Goal: Task Accomplishment & Management: Use online tool/utility

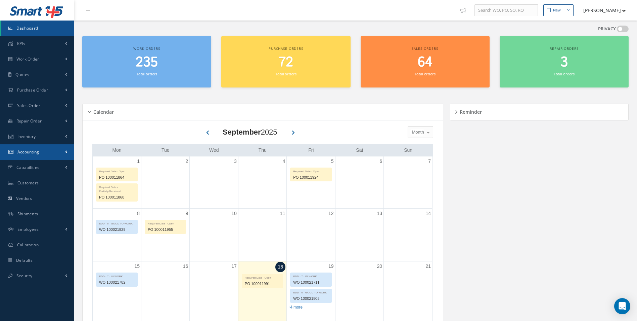
click at [43, 156] on link "Accounting" at bounding box center [37, 151] width 74 height 15
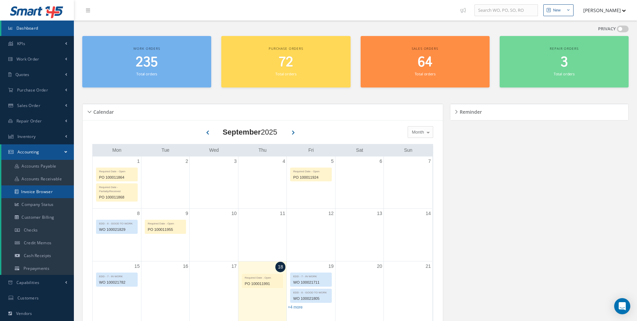
click at [35, 191] on link "Invoice Browser" at bounding box center [37, 191] width 73 height 13
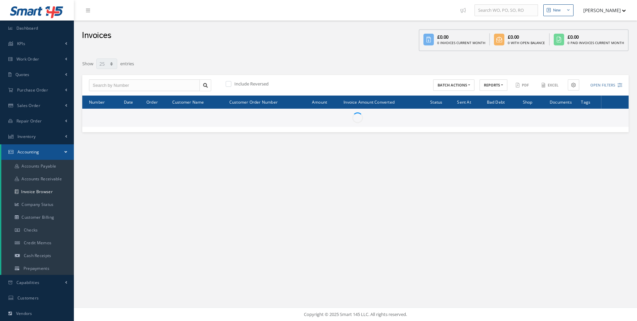
select select "25"
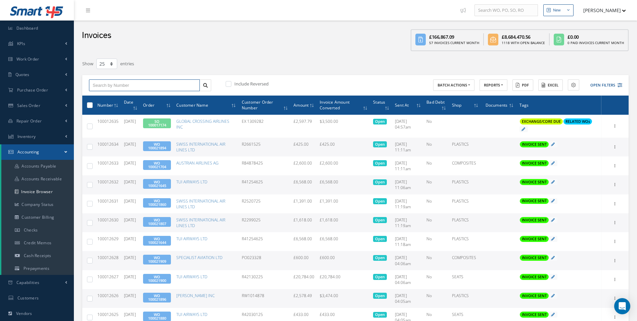
click at [155, 84] on input "text" at bounding box center [144, 85] width 111 height 12
paste input "100012180"
type input "100012180"
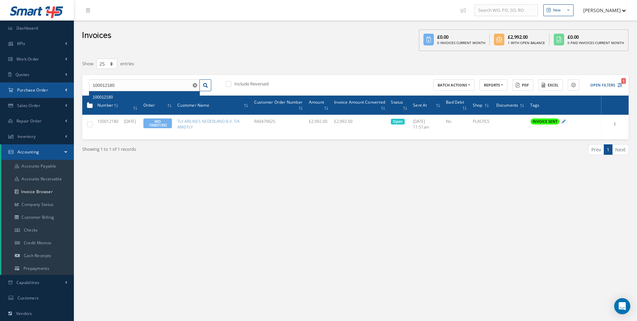
click at [37, 87] on span "Purchase Order" at bounding box center [32, 90] width 31 height 6
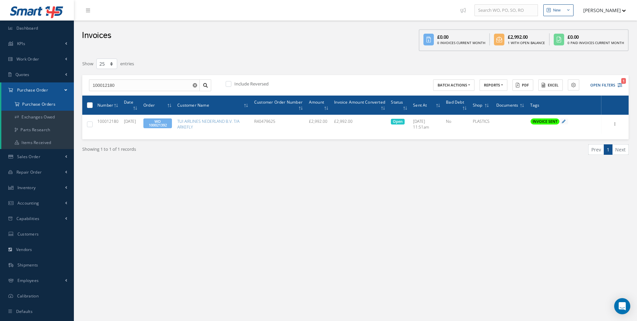
click at [40, 102] on a=1&status_id=2&status_id=3&status_id=5&collapsedFilters"] "Purchase Orders" at bounding box center [37, 104] width 73 height 13
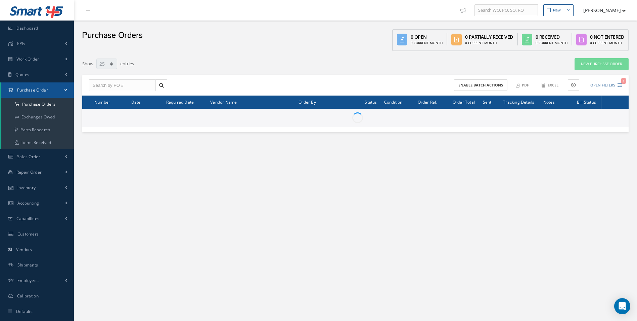
select select "25"
click at [125, 86] on input "text" at bounding box center [122, 85] width 67 height 12
paste input "100012000"
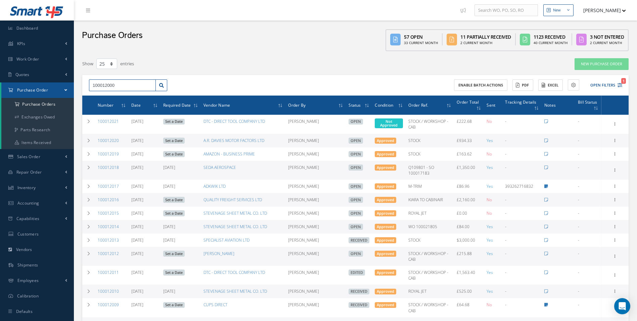
type input "100012000"
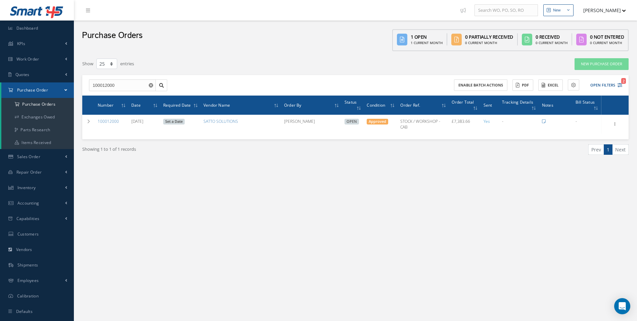
click at [213, 286] on div "New New Work Order New Purchase Order New Customer Quote New Sales Order New Re…" at bounding box center [356, 167] width 564 height 334
click at [149, 86] on icon "Reset" at bounding box center [151, 85] width 4 height 4
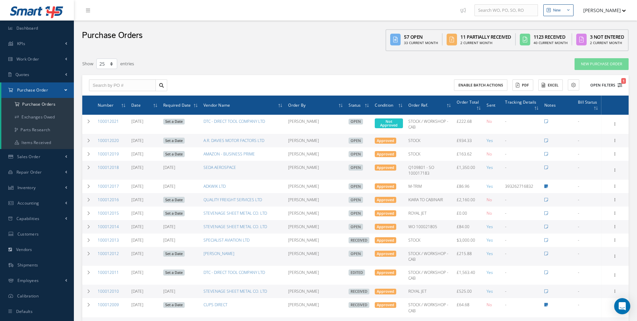
click at [598, 86] on button "Open Filters 1" at bounding box center [604, 85] width 38 height 11
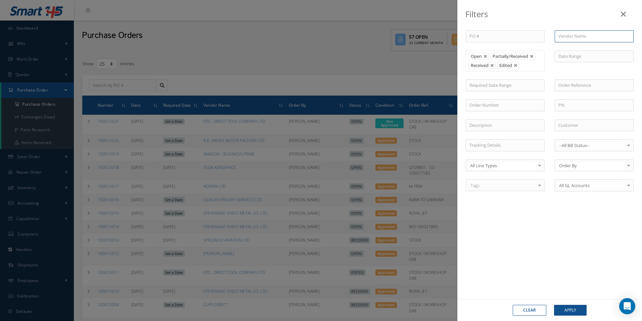
click at [566, 38] on input "text" at bounding box center [594, 36] width 79 height 12
click at [578, 50] on span "[PERSON_NAME] ELECTRICAL CONTRACTORS" at bounding box center [588, 51] width 59 height 13
type input "[PERSON_NAME] ELECTRICAL CONTRACTORS"
click at [574, 307] on button "Apply" at bounding box center [570, 309] width 33 height 11
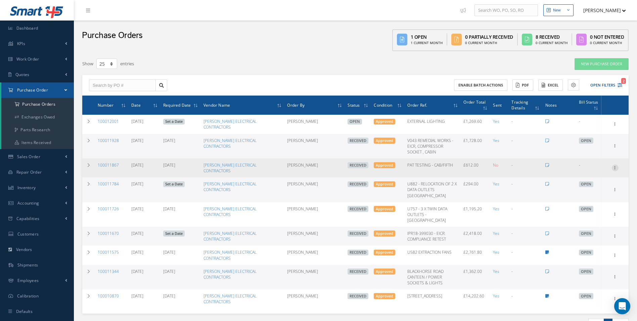
click at [616, 164] on icon at bounding box center [615, 166] width 7 height 5
click at [583, 194] on link "Create Bill" at bounding box center [584, 198] width 53 height 9
type input "102.00"
type input "0.00"
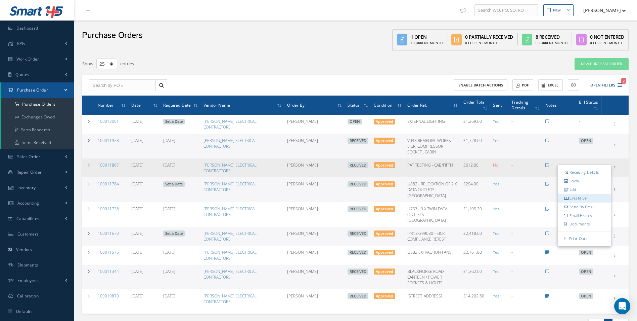
type input "0.00"
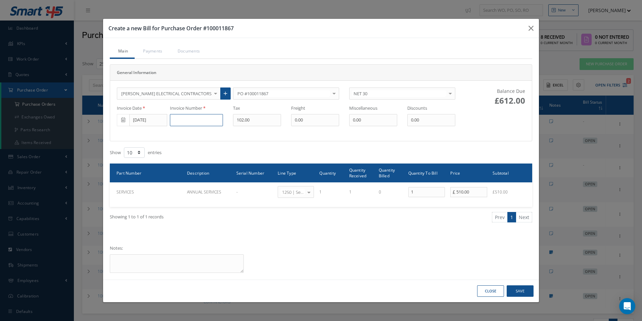
click at [179, 120] on input at bounding box center [196, 120] width 53 height 12
paste input "CEC - 38069"
type input "CEC - 38069"
click at [144, 123] on input "[DATE]" at bounding box center [148, 120] width 38 height 12
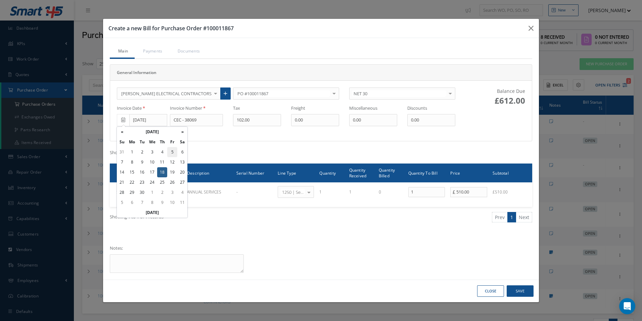
click at [173, 153] on td "5" at bounding box center [172, 152] width 10 height 10
type input "[DATE]"
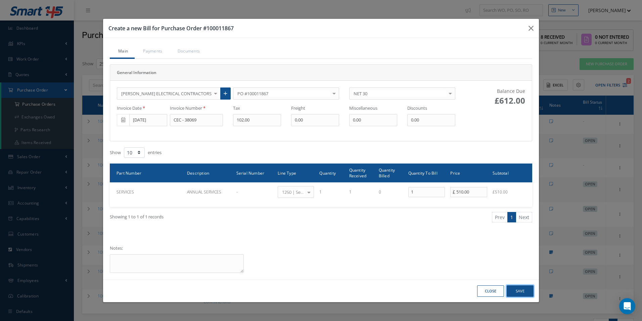
click at [517, 289] on button "Save" at bounding box center [520, 291] width 27 height 12
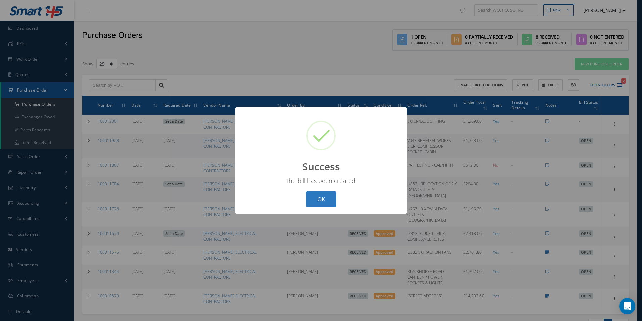
click at [334, 201] on button "OK" at bounding box center [321, 199] width 31 height 16
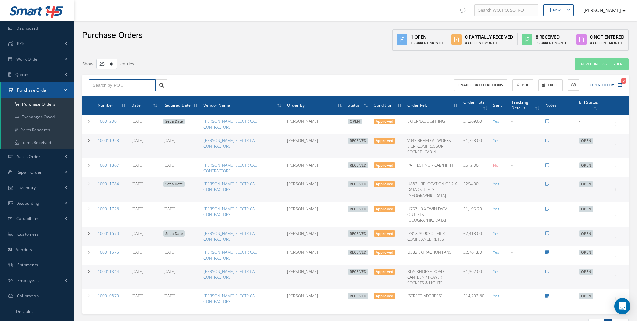
click at [110, 86] on input "text" at bounding box center [122, 85] width 67 height 12
click at [51, 100] on a=1&status_id=2&status_id=3&status_id=5&collapsedFilters"] "Purchase Orders" at bounding box center [37, 104] width 73 height 13
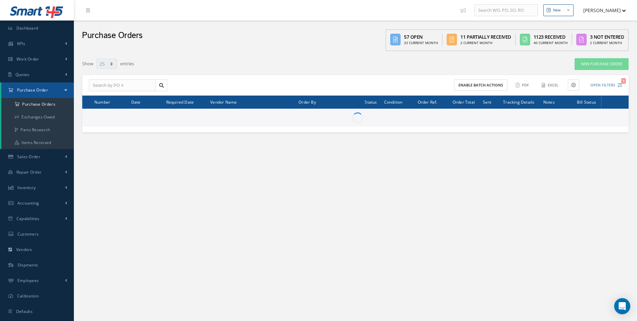
select select "25"
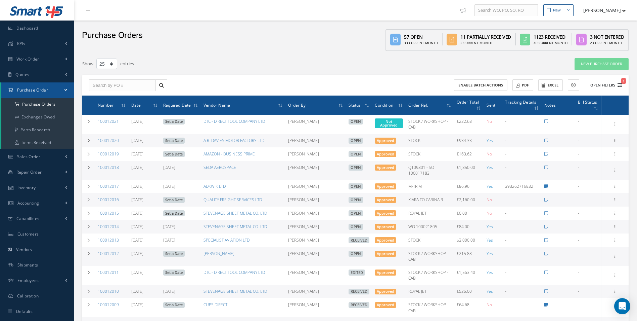
click at [606, 88] on button "Open Filters 1" at bounding box center [604, 85] width 38 height 11
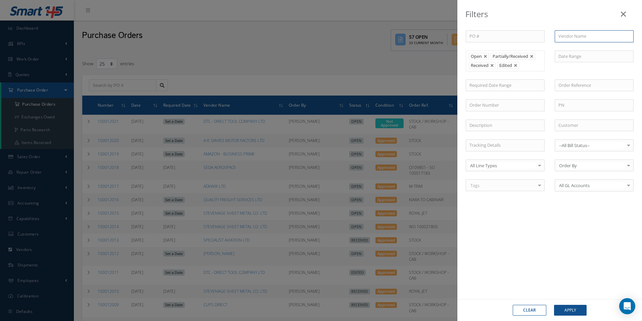
click at [570, 39] on input "text" at bounding box center [594, 36] width 79 height 12
click at [564, 51] on div "SPRAYGUNS DIRECT LIMITED" at bounding box center [594, 48] width 78 height 12
type input "SPRAYGUNS DIRECT LIMITED"
click at [571, 307] on button "Apply" at bounding box center [570, 309] width 33 height 11
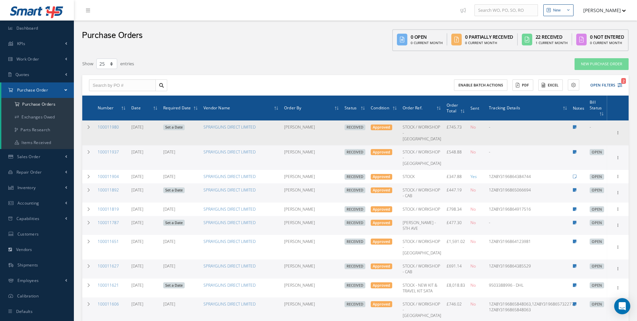
click at [615, 132] on div "Receiving Details Show Edit Create Bill Send By Email Email History Documents P…" at bounding box center [618, 133] width 8 height 8
click at [617, 134] on icon at bounding box center [618, 131] width 7 height 5
click at [587, 164] on link "Create Bill" at bounding box center [587, 163] width 53 height 9
type input "124.29"
type input "0.00"
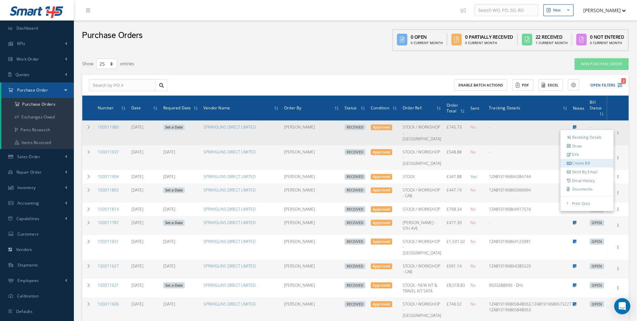
type input "0.00"
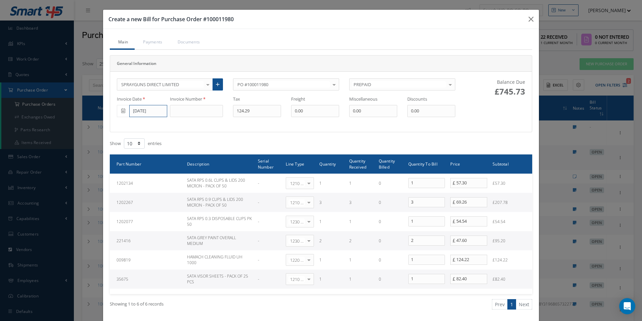
click at [143, 115] on input "[DATE]" at bounding box center [148, 111] width 38 height 12
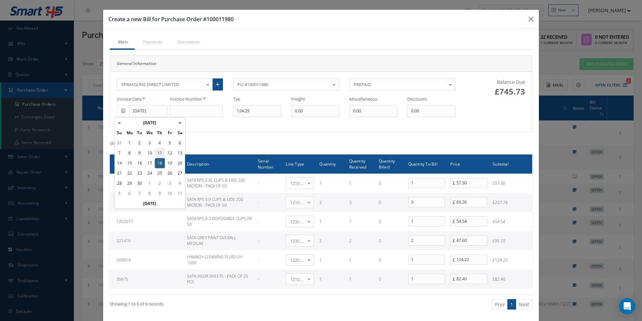
click at [161, 154] on td "11" at bounding box center [160, 153] width 10 height 10
type input "09/11/2025"
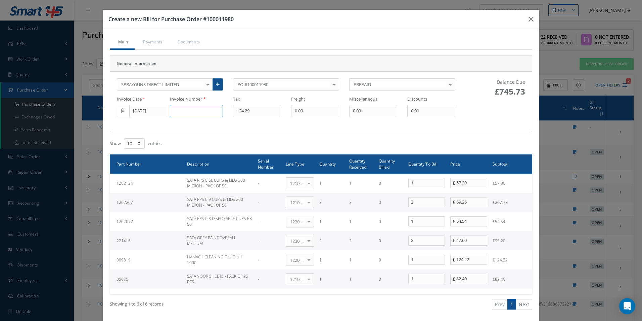
click at [189, 114] on input at bounding box center [196, 111] width 53 height 12
type input "413914-I"
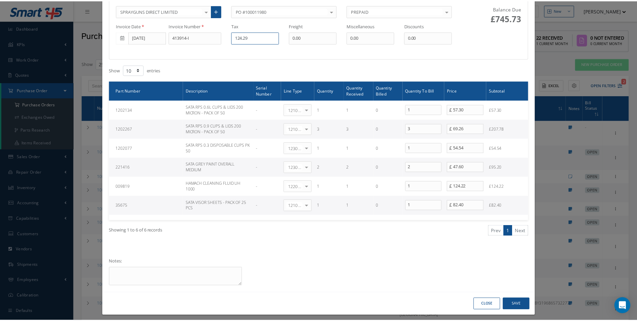
scroll to position [78, 0]
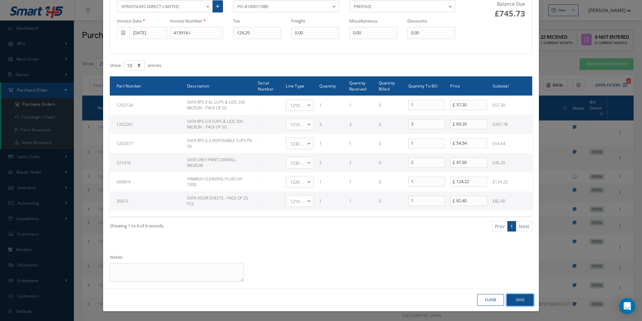
click at [525, 300] on button "Save" at bounding box center [520, 300] width 27 height 12
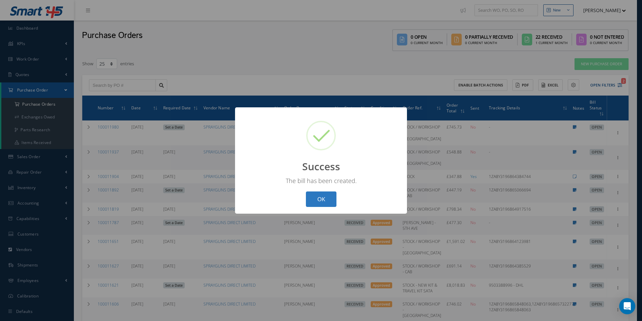
click at [331, 202] on button "OK" at bounding box center [321, 199] width 31 height 16
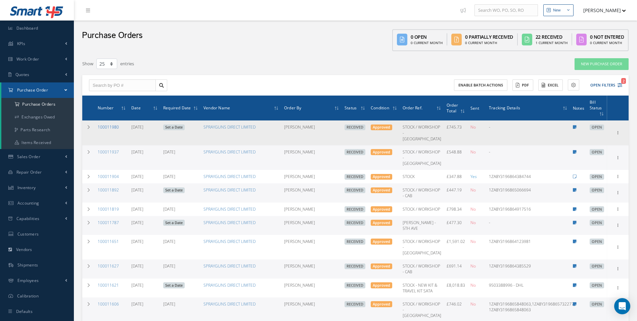
drag, startPoint x: 120, startPoint y: 128, endPoint x: 99, endPoint y: 129, distance: 21.5
click at [99, 129] on td "100011980" at bounding box center [112, 132] width 34 height 25
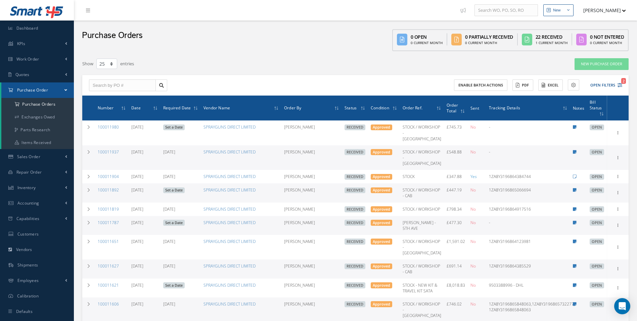
copy link "100011980"
click at [120, 83] on input "text" at bounding box center [122, 85] width 67 height 12
paste input "100012020"
type input "100012020"
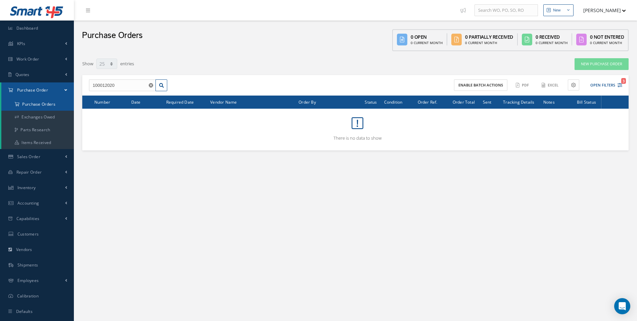
click at [47, 105] on a=1&status_id=2&status_id=3&status_id=5&collapsedFilters"] "Purchase Orders" at bounding box center [37, 104] width 73 height 13
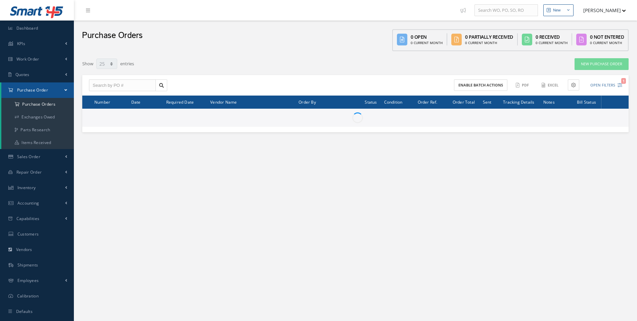
select select "25"
drag, startPoint x: 0, startPoint y: 0, endPoint x: 134, endPoint y: 82, distance: 157.6
click at [113, 86] on input "text" at bounding box center [122, 85] width 67 height 12
paste input "100012020"
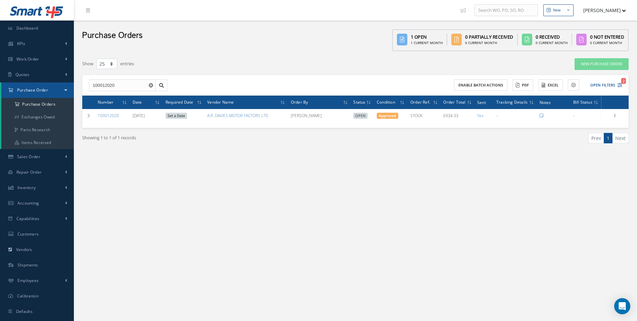
drag, startPoint x: 491, startPoint y: 204, endPoint x: 414, endPoint y: 190, distance: 78.6
click at [491, 204] on div "New New Work Order New Purchase Order New Customer Quote New Sales Order New Re…" at bounding box center [356, 167] width 564 height 334
drag, startPoint x: 121, startPoint y: 84, endPoint x: 0, endPoint y: 85, distance: 121.3
click at [0, 85] on html "Smart 145 Dashboard KPIs Work Order Accounting Work Order Work Order Work Order…" at bounding box center [318, 160] width 637 height 321
paste input "1982"
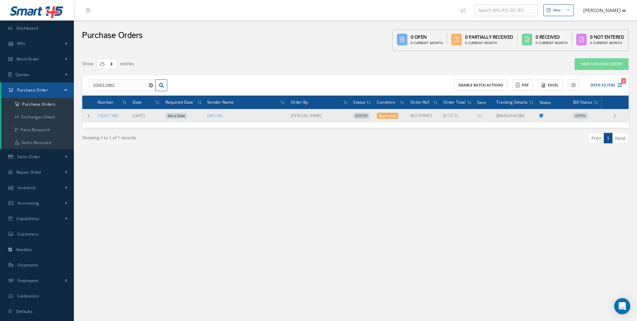
click at [610, 118] on div "Enter/Update Show Edit Create Bill Send By Email Email History Documents Print-…" at bounding box center [615, 116] width 25 height 8
click at [612, 117] on icon at bounding box center [615, 114] width 7 height 5
click at [592, 123] on link "Enter/Update" at bounding box center [584, 120] width 53 height 9
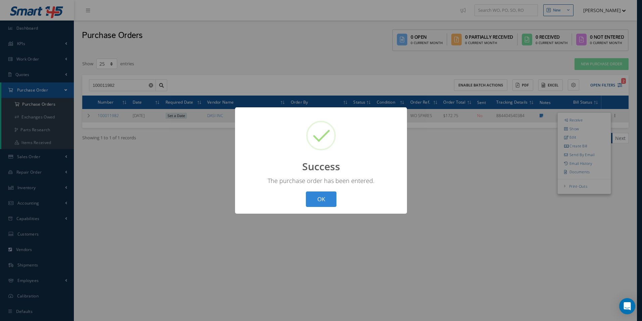
click at [319, 209] on div "? ! i Success × The purchase order has been entered. OK Cancel" at bounding box center [321, 160] width 172 height 107
click at [323, 197] on button "OK" at bounding box center [321, 199] width 31 height 16
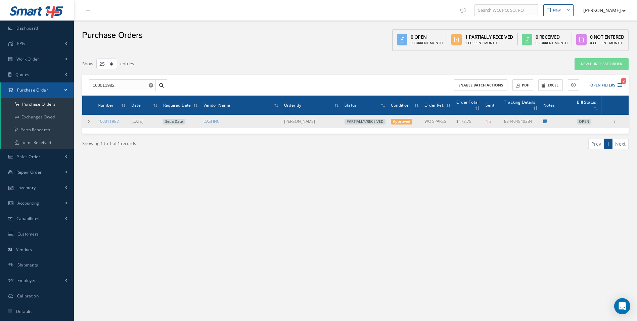
drag, startPoint x: 486, startPoint y: 261, endPoint x: 377, endPoint y: 224, distance: 115.1
click at [486, 261] on div "New New Work Order New Purchase Order New Customer Quote New Sales Order New Re…" at bounding box center [356, 167] width 564 height 334
drag, startPoint x: 128, startPoint y: 89, endPoint x: 0, endPoint y: 87, distance: 128.0
click at [8, 88] on div "Smart 145 Dashboard KPIs Work Order Accounting Work Order Work Order Work Order…" at bounding box center [318, 167] width 637 height 334
paste input "7"
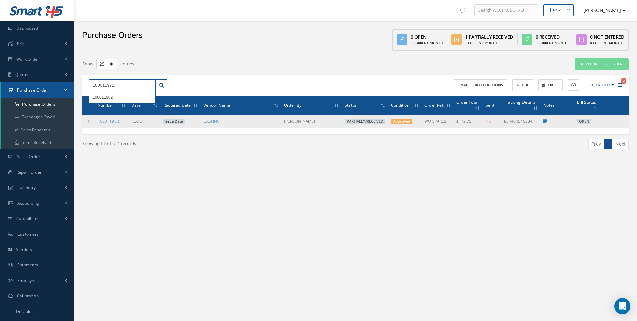
type input "100011972"
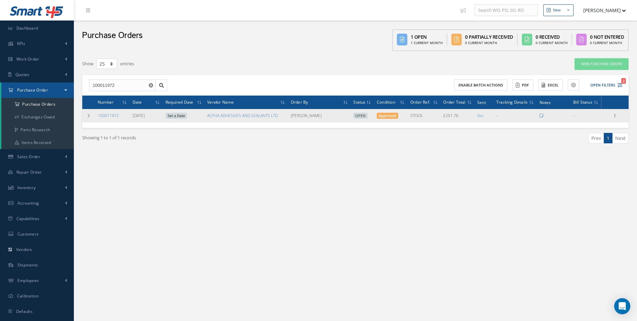
click at [611, 239] on div "New New Work Order New Purchase Order New Customer Quote New Sales Order New Re…" at bounding box center [356, 167] width 564 height 334
click at [602, 82] on button "Open Filters 2" at bounding box center [604, 85] width 38 height 11
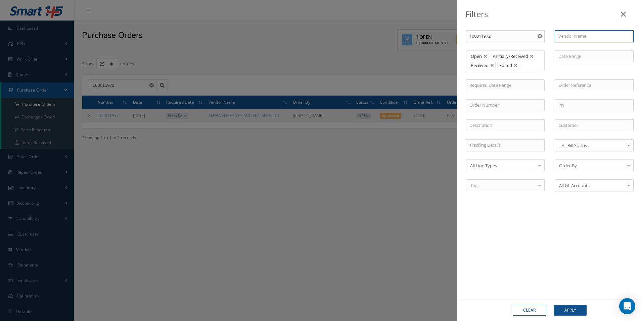
click at [580, 33] on input "text" at bounding box center [594, 36] width 79 height 12
click at [540, 35] on use "Reset" at bounding box center [540, 36] width 4 height 4
click at [573, 36] on input "text" at bounding box center [594, 36] width 79 height 12
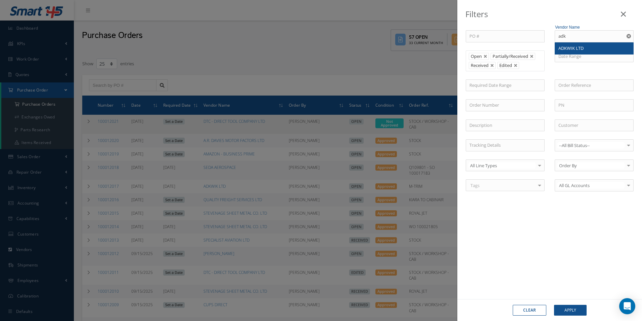
click at [582, 46] on span "ADKWIK LTD" at bounding box center [571, 48] width 25 height 6
type input "ADKWIK LTD"
click at [568, 310] on button "Apply" at bounding box center [570, 309] width 33 height 11
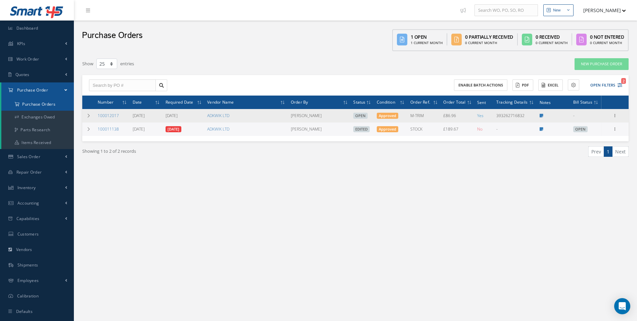
click at [37, 109] on a=1&status_id=2&status_id=3&status_id=5&collapsedFilters"] "Purchase Orders" at bounding box center [37, 104] width 73 height 13
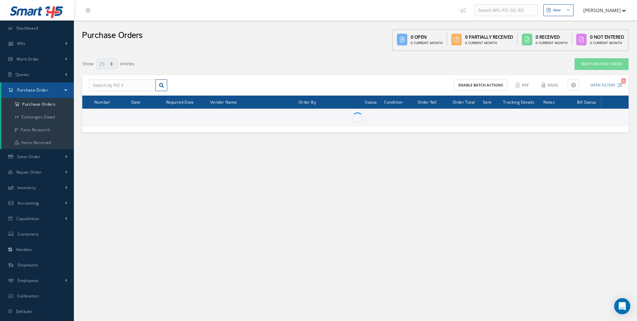
select select "25"
click at [107, 87] on input "text" at bounding box center [122, 85] width 67 height 12
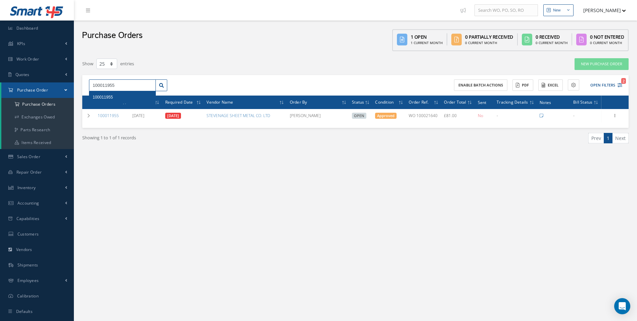
drag, startPoint x: 119, startPoint y: 85, endPoint x: 20, endPoint y: 83, distance: 99.1
click at [24, 85] on div "Smart 145 Dashboard KPIs Work Order Accounting Work Order Work Order Work Order…" at bounding box center [318, 167] width 637 height 334
paste input "68"
type input "100011968"
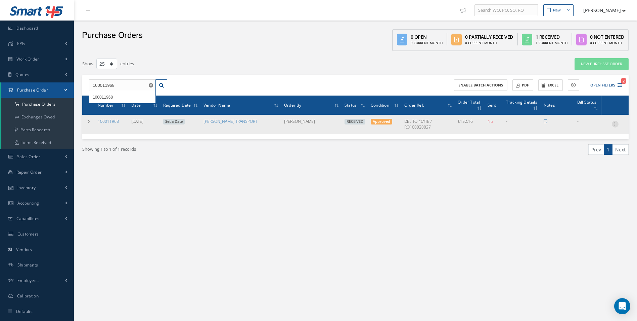
click at [614, 125] on icon at bounding box center [615, 123] width 7 height 5
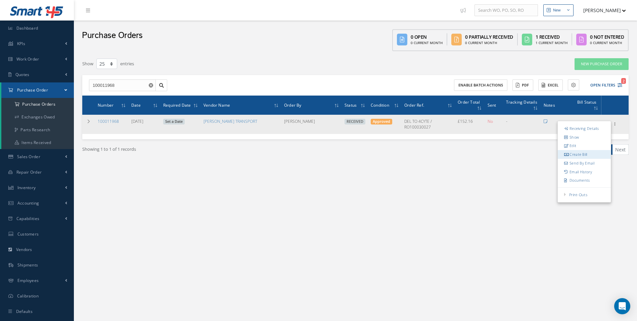
click at [578, 154] on link "Create Bill" at bounding box center [584, 154] width 53 height 9
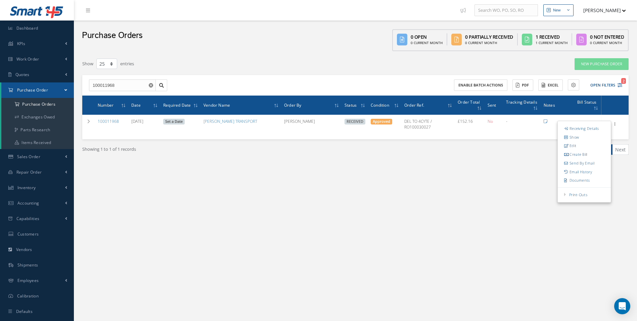
type input "25.36"
type input "0.00"
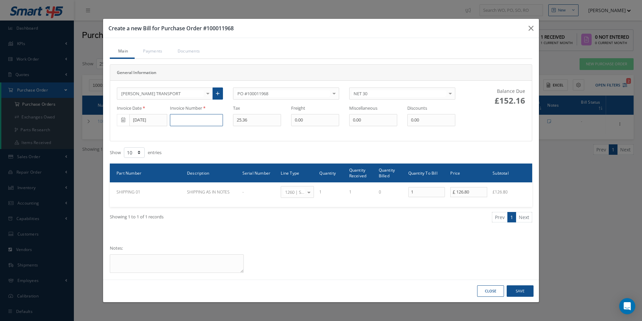
click at [190, 125] on input at bounding box center [196, 120] width 53 height 12
paste input "RDT16092"
type input "RDT16092"
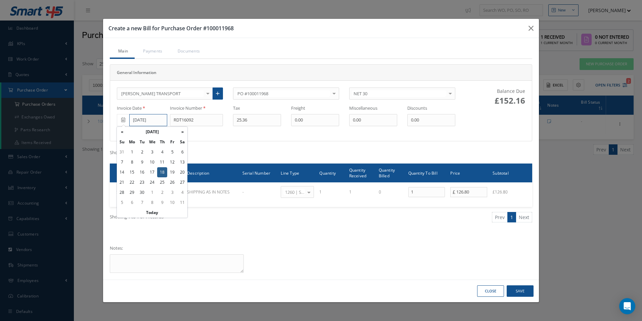
click at [149, 121] on input "[DATE]" at bounding box center [148, 120] width 38 height 12
click at [184, 162] on td "13" at bounding box center [182, 162] width 10 height 10
type input "[DATE]"
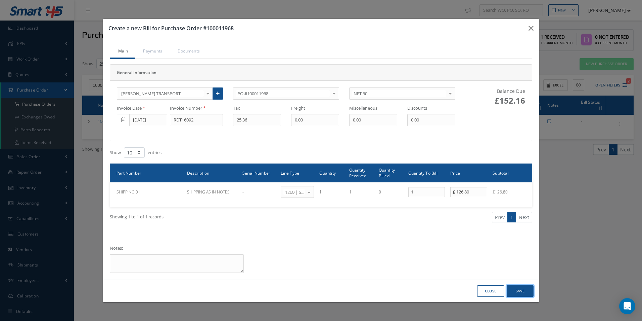
click at [524, 291] on button "Save" at bounding box center [520, 291] width 27 height 12
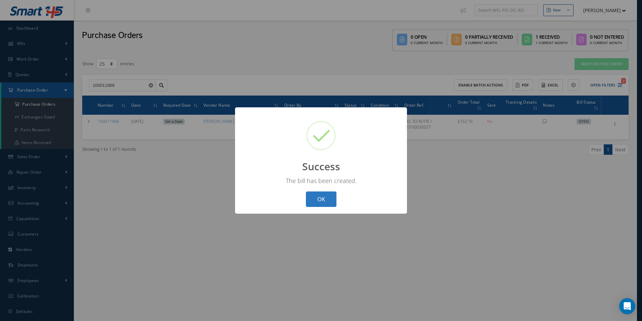
click at [327, 197] on button "OK" at bounding box center [321, 199] width 31 height 16
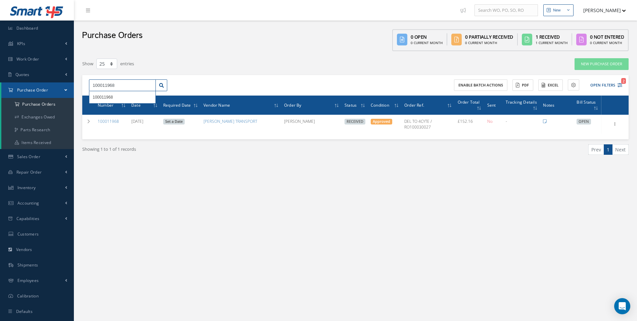
drag, startPoint x: 129, startPoint y: 86, endPoint x: 0, endPoint y: 91, distance: 129.1
click at [4, 93] on div "Smart 145 Dashboard KPIs Work Order Accounting Work Order Work Order Work Order…" at bounding box center [318, 167] width 637 height 334
type input "100012007"
